Goal: Task Accomplishment & Management: Manage account settings

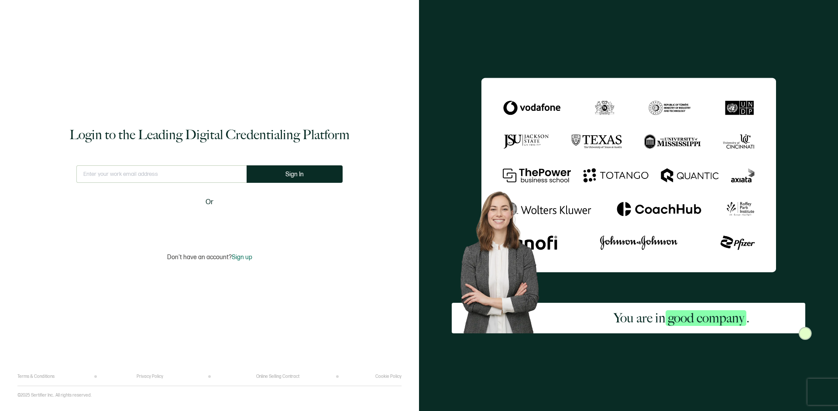
click at [125, 177] on input "text" at bounding box center [161, 173] width 170 height 17
type input "[EMAIL_ADDRESS][DOMAIN_NAME]"
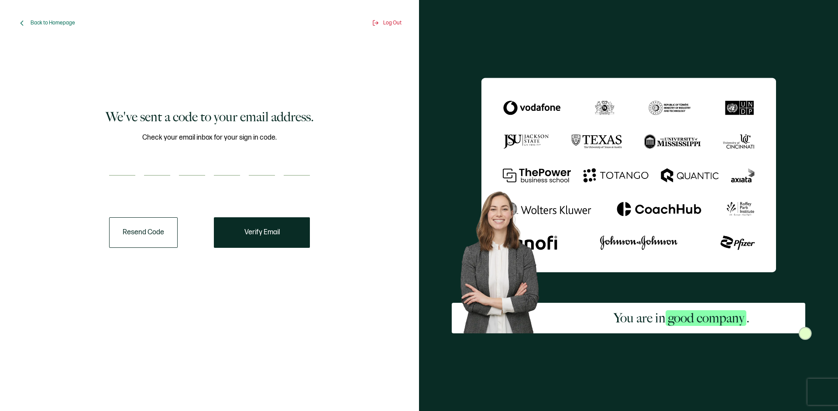
click at [129, 171] on input "number" at bounding box center [122, 166] width 26 height 17
paste input "8"
type input "8"
type input "5"
type input "3"
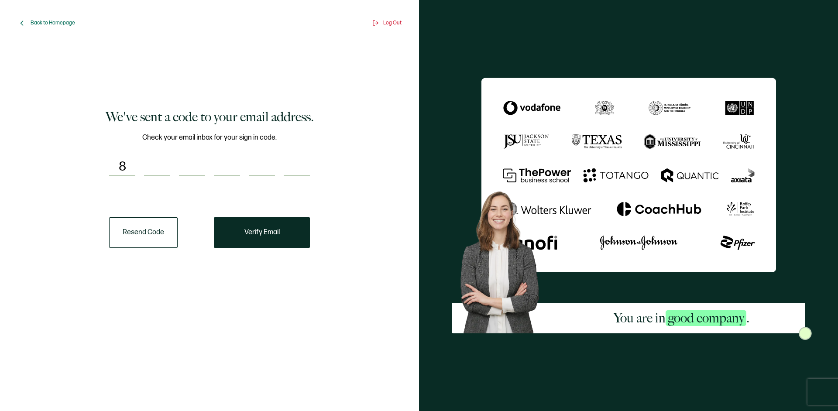
type input "9"
type input "0"
type input "7"
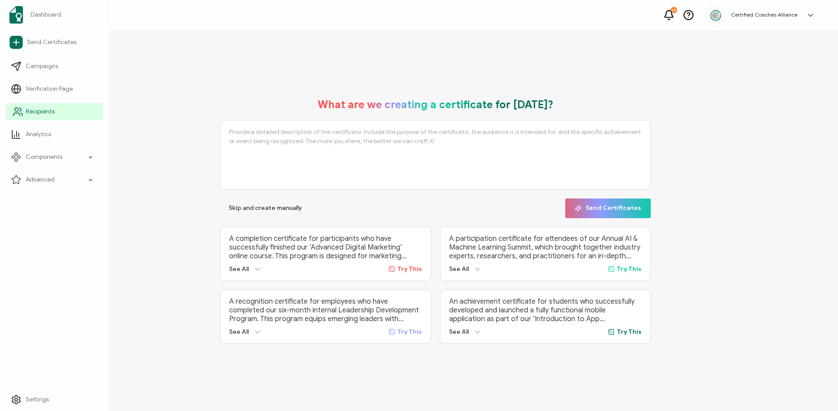
click at [55, 110] on link "Recipients" at bounding box center [54, 111] width 97 height 17
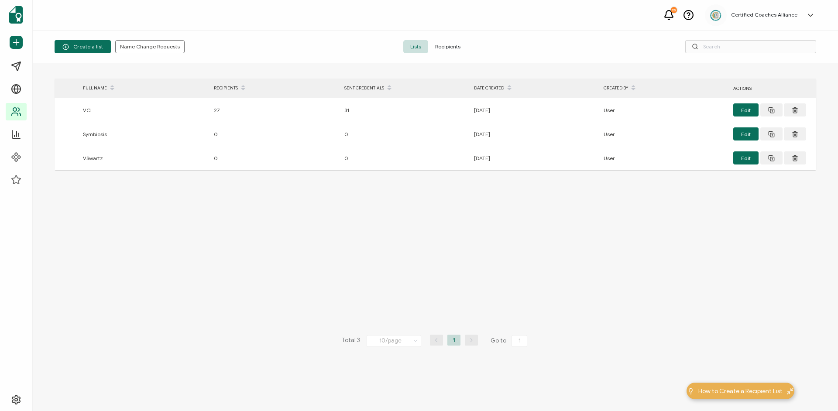
click at [465, 45] on span "Recipients" at bounding box center [447, 46] width 39 height 13
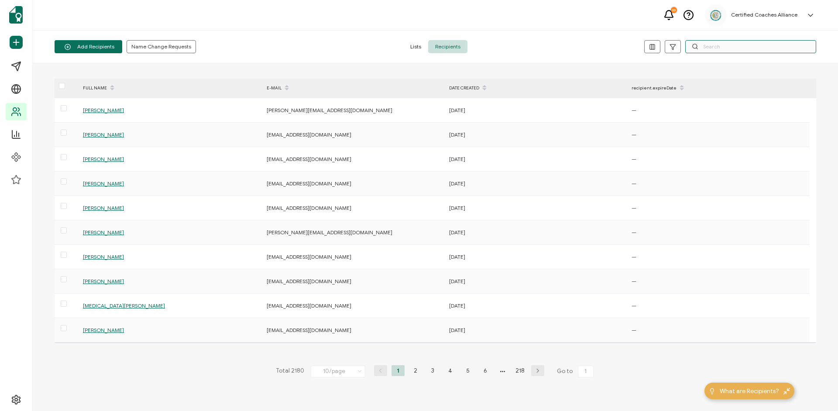
click at [712, 47] on input "text" at bounding box center [750, 46] width 131 height 13
paste input "[EMAIL_ADDRESS][DOMAIN_NAME]"
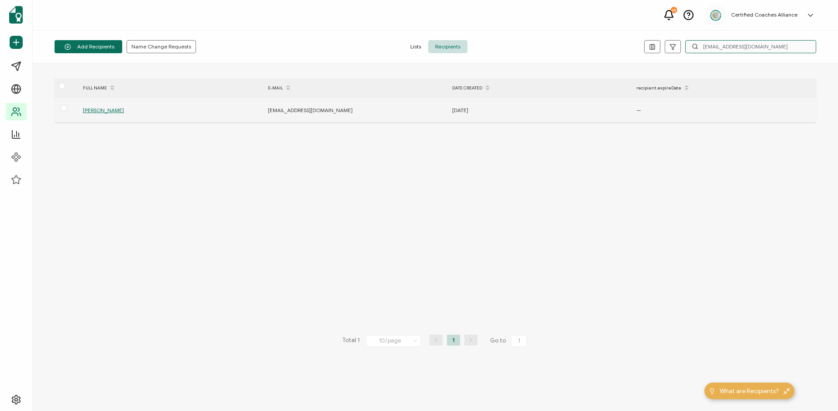
type input "[EMAIL_ADDRESS][DOMAIN_NAME]"
click at [118, 110] on span "[PERSON_NAME]" at bounding box center [103, 110] width 41 height 7
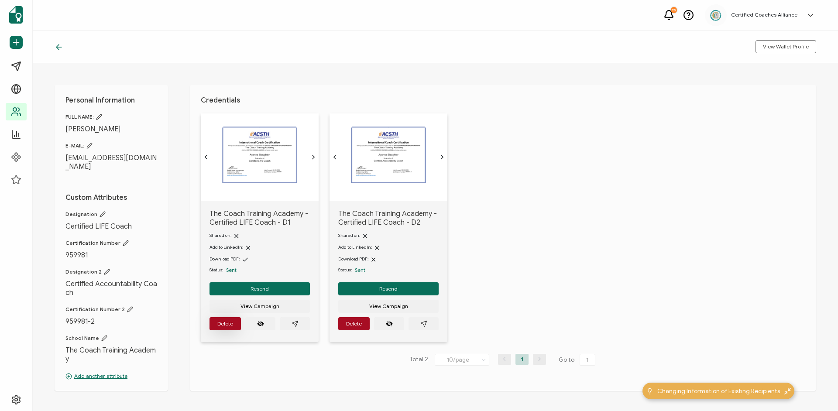
click at [231, 327] on span "Delete" at bounding box center [225, 323] width 16 height 5
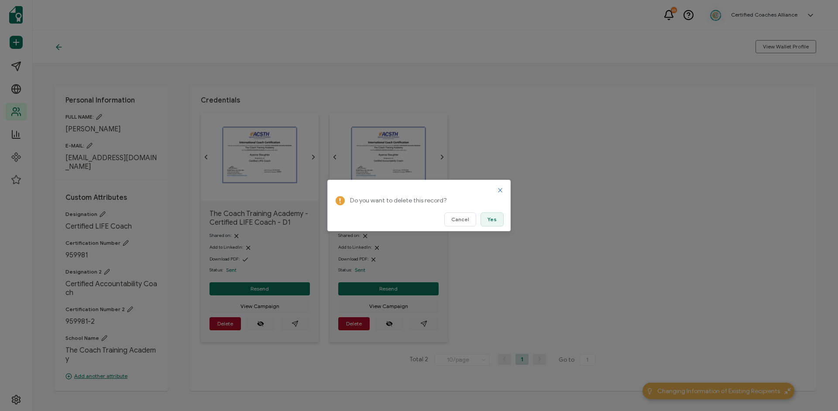
click at [491, 220] on span "Yes" at bounding box center [492, 219] width 9 height 5
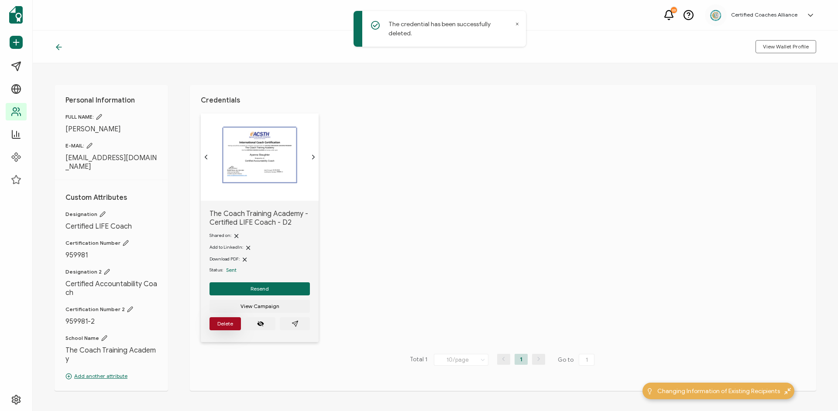
click at [236, 326] on button "Delete" at bounding box center [225, 323] width 31 height 13
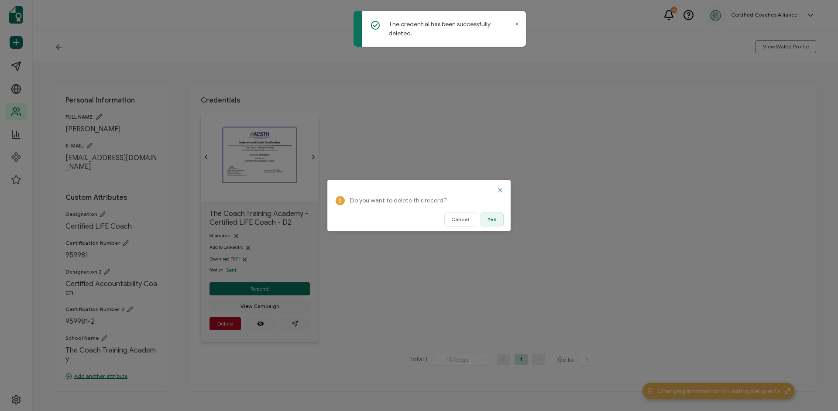
click at [489, 218] on span "Yes" at bounding box center [492, 219] width 9 height 5
